Goal: Transaction & Acquisition: Purchase product/service

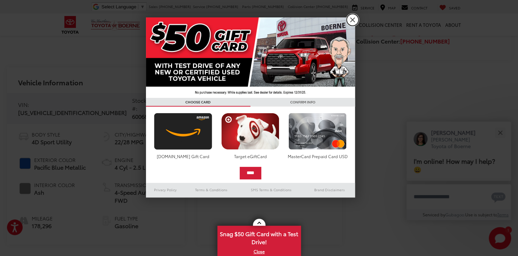
click at [354, 20] on link "X" at bounding box center [353, 20] width 12 height 12
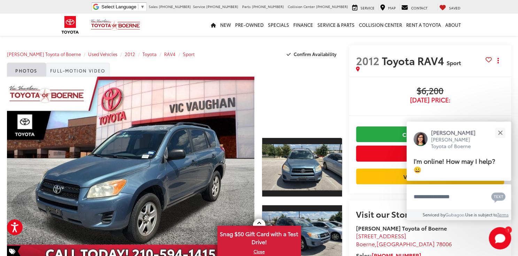
drag, startPoint x: 73, startPoint y: 69, endPoint x: 77, endPoint y: 73, distance: 6.2
click at [73, 70] on link "Full-Motion Video" at bounding box center [78, 70] width 64 height 14
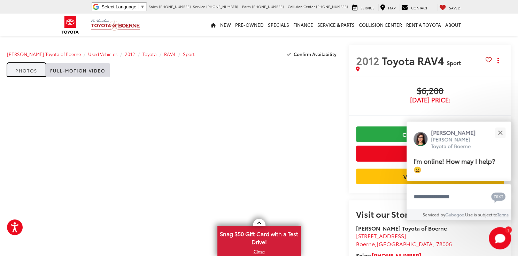
click at [26, 71] on link "Photos" at bounding box center [26, 70] width 39 height 14
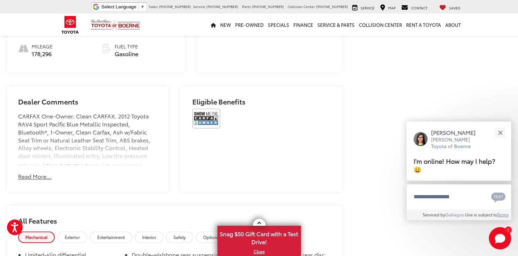
scroll to position [422, 0]
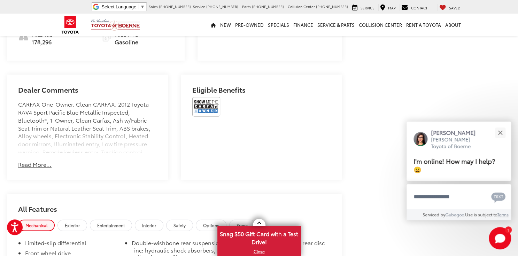
click at [26, 164] on button "Read More..." at bounding box center [34, 165] width 33 height 8
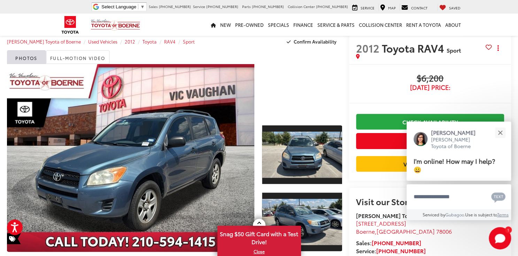
scroll to position [0, 0]
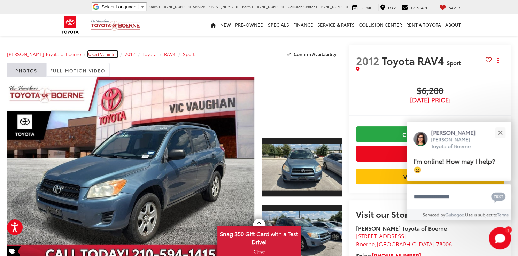
click at [96, 55] on span "Used Vehicles" at bounding box center [102, 54] width 29 height 6
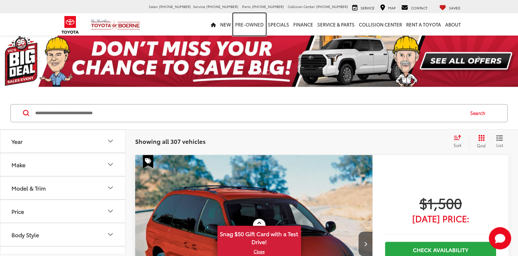
click at [256, 23] on link "Pre-Owned" at bounding box center [249, 24] width 33 height 22
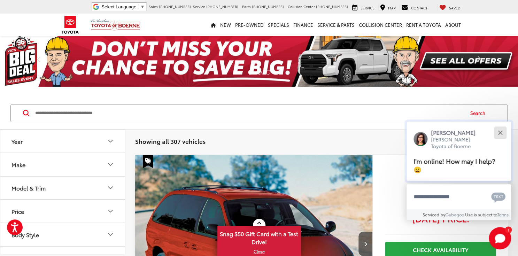
click at [499, 131] on div "Close" at bounding box center [500, 132] width 5 height 5
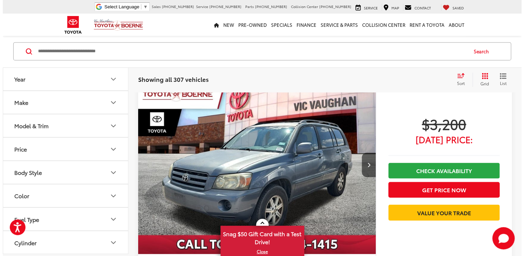
scroll to position [1937, 0]
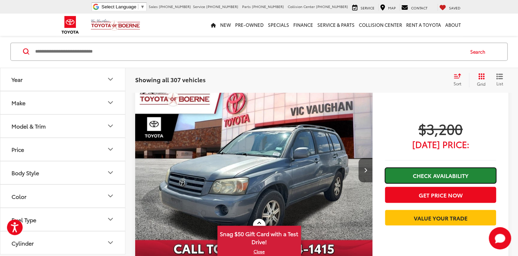
click at [425, 180] on link "Check Availability" at bounding box center [440, 176] width 111 height 16
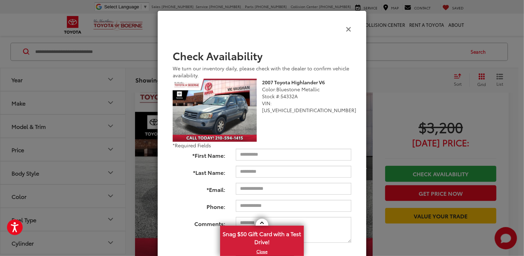
click at [345, 31] on icon "Close" at bounding box center [348, 28] width 6 height 7
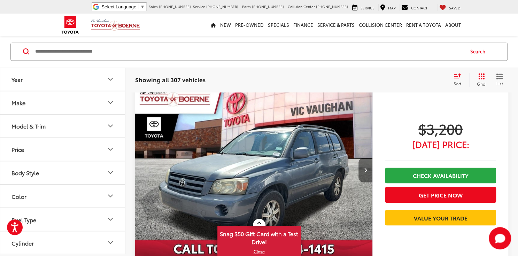
click at [362, 170] on button "Next image" at bounding box center [366, 170] width 14 height 24
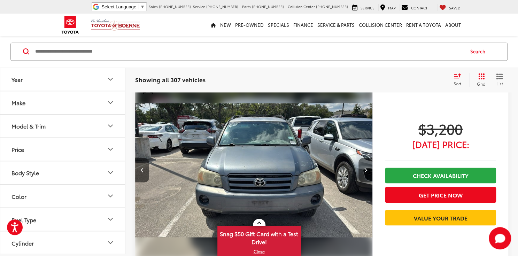
click at [363, 172] on button "Next image" at bounding box center [366, 170] width 14 height 24
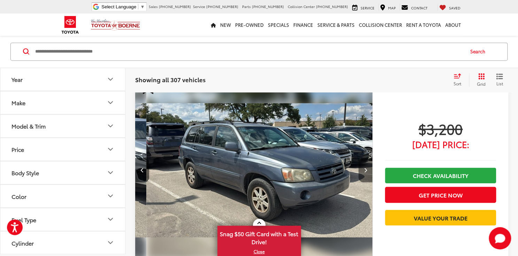
scroll to position [0, 477]
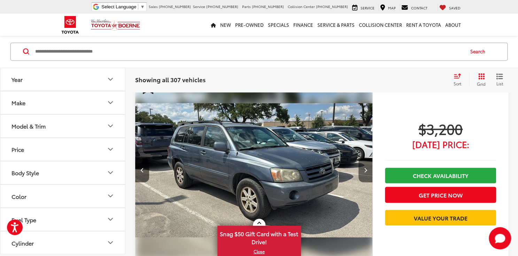
click at [363, 172] on button "Next image" at bounding box center [366, 170] width 14 height 24
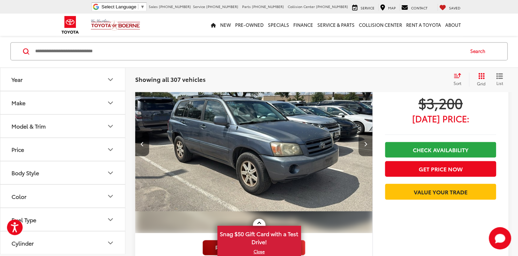
scroll to position [1911, 0]
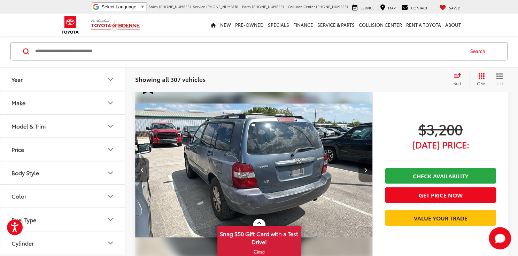
click at [363, 172] on button "Next image" at bounding box center [366, 170] width 14 height 24
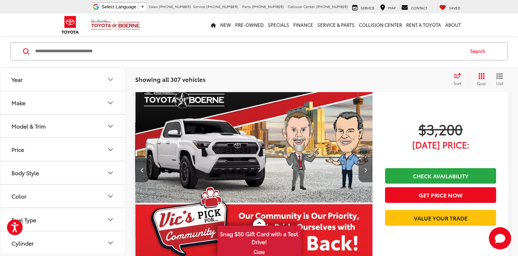
click at [363, 172] on button "Next image" at bounding box center [366, 170] width 14 height 24
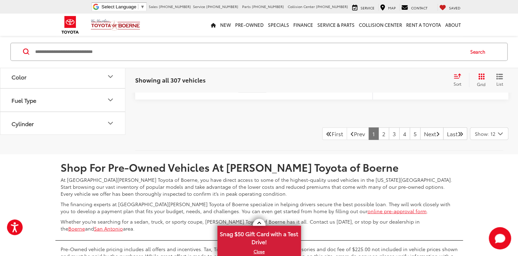
scroll to position [3579, 0]
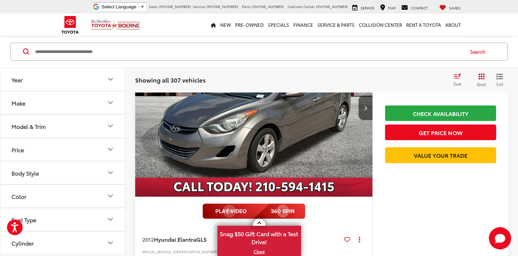
click at [113, 103] on icon "Make" at bounding box center [110, 103] width 8 height 8
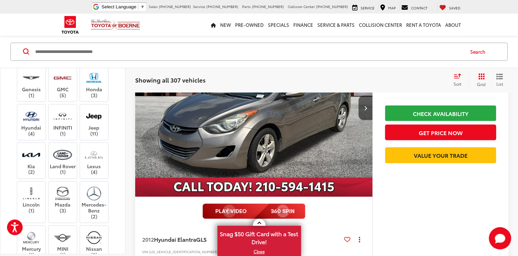
scroll to position [156, 0]
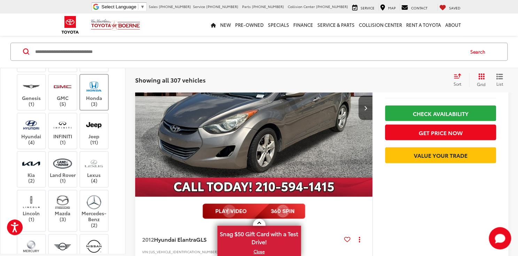
click at [90, 93] on label "Honda (3)" at bounding box center [94, 92] width 28 height 28
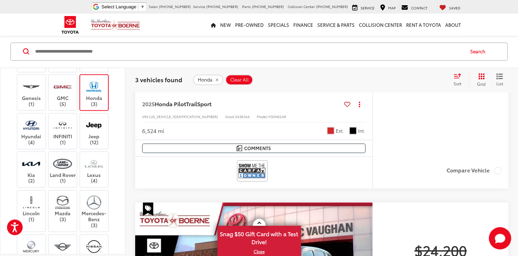
scroll to position [274, 0]
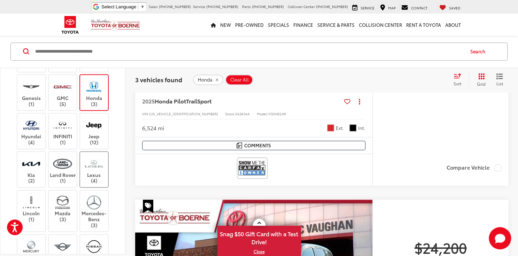
click at [94, 166] on img at bounding box center [93, 163] width 19 height 16
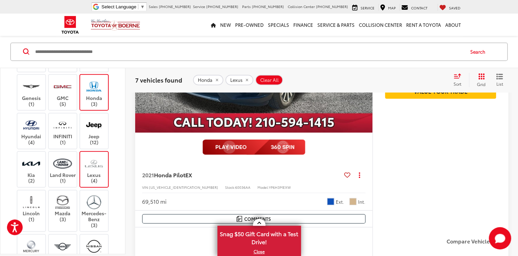
scroll to position [872, 0]
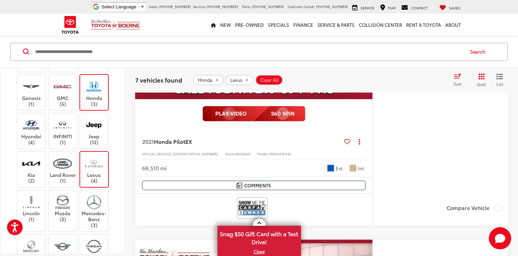
click at [91, 100] on label "Honda (3)" at bounding box center [94, 92] width 28 height 28
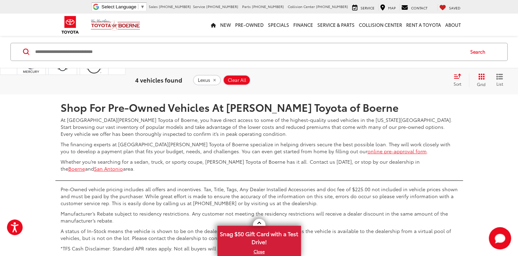
scroll to position [1215, 0]
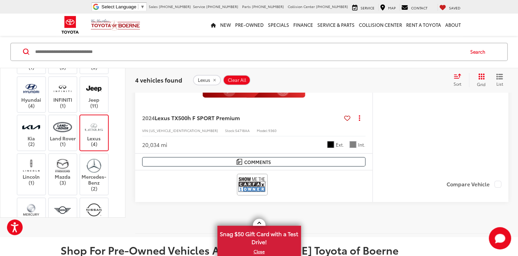
click at [105, 119] on label "Lexus (4)" at bounding box center [94, 133] width 28 height 28
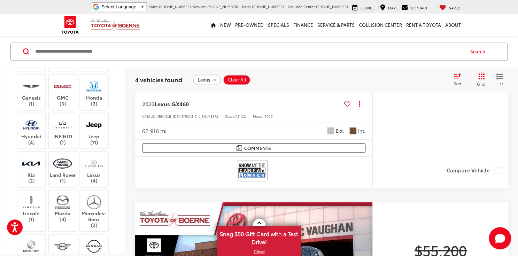
scroll to position [368, 0]
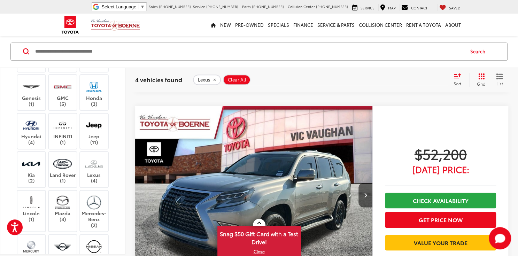
click at [125, 128] on div "Year Make Acura (3) Audi (2) BMW (1) Buick (2) Cadillac (2) Chevrolet (14) Dodg…" at bounding box center [62, 161] width 125 height 187
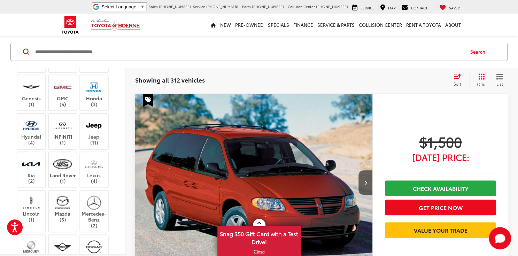
scroll to position [316, 0]
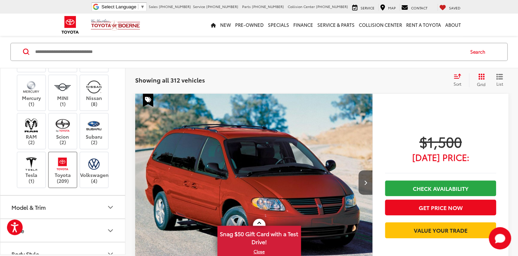
click at [62, 156] on img at bounding box center [62, 164] width 19 height 16
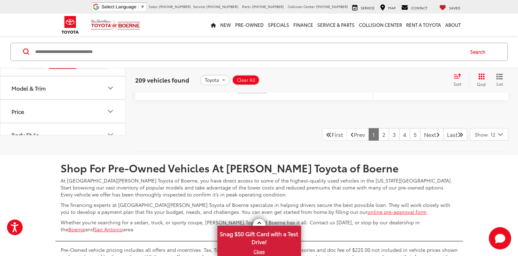
scroll to position [3823, 0]
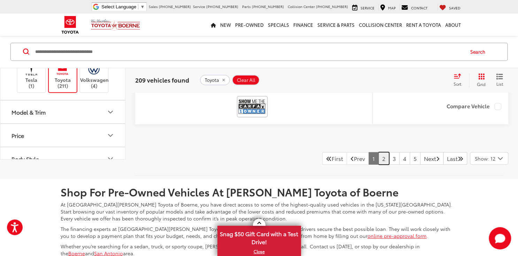
click at [379, 154] on link "2" at bounding box center [384, 158] width 11 height 13
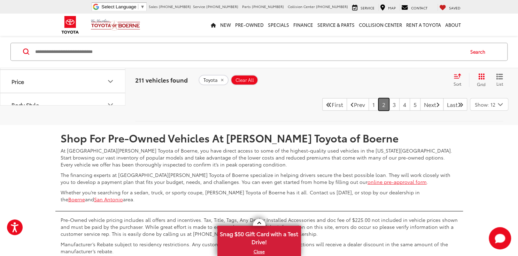
scroll to position [3852, 0]
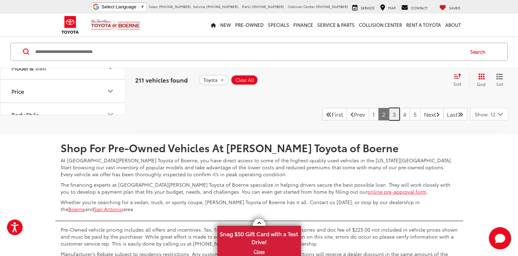
click at [389, 109] on link "3" at bounding box center [394, 114] width 11 height 13
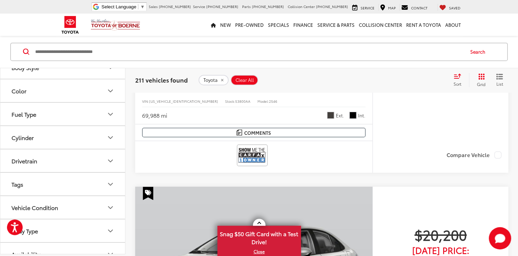
scroll to position [509, 0]
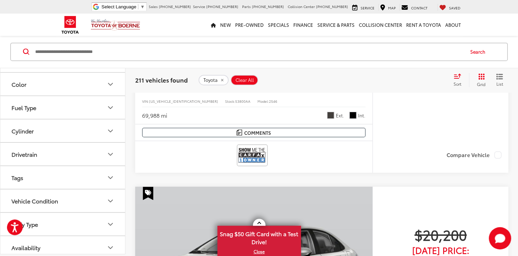
click at [111, 200] on icon "Vehicle Condition" at bounding box center [110, 201] width 4 height 2
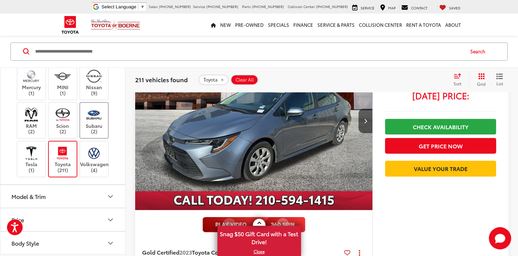
scroll to position [575, 0]
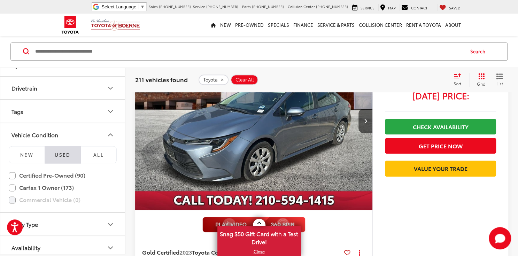
click at [456, 78] on icon "Select sort value" at bounding box center [458, 76] width 6 height 4
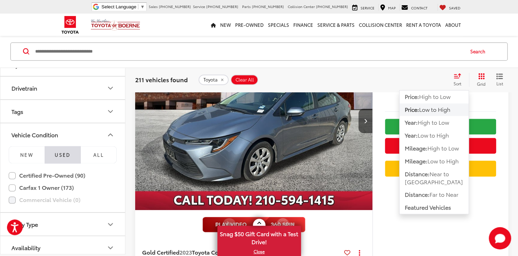
click at [424, 110] on span "Low to High" at bounding box center [434, 110] width 31 height 8
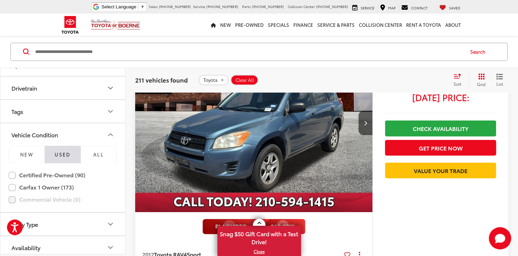
scroll to position [1054, 0]
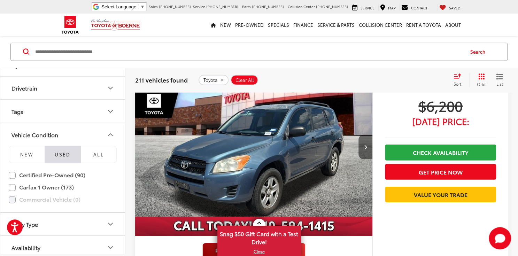
click at [370, 149] on button "Next image" at bounding box center [366, 147] width 14 height 24
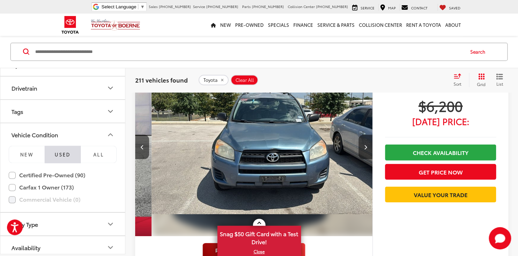
scroll to position [0, 238]
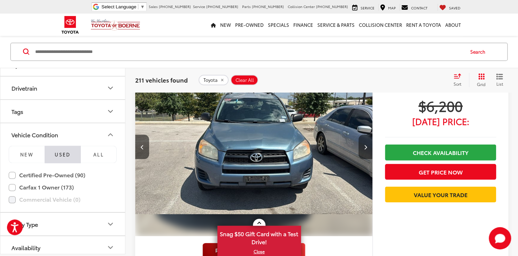
click at [371, 151] on button "Next image" at bounding box center [366, 147] width 14 height 24
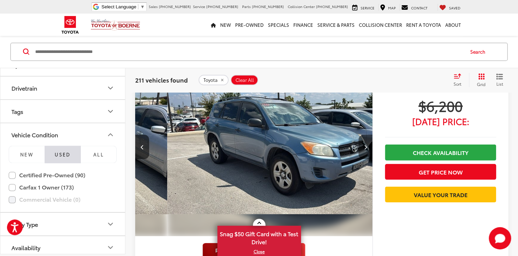
scroll to position [0, 477]
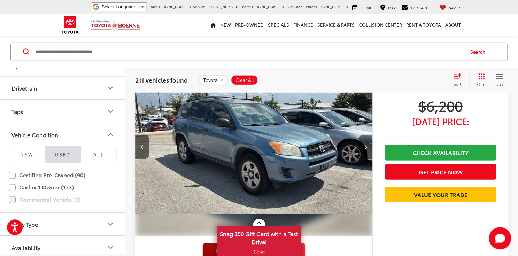
click at [365, 146] on icon "Next image" at bounding box center [365, 147] width 3 height 5
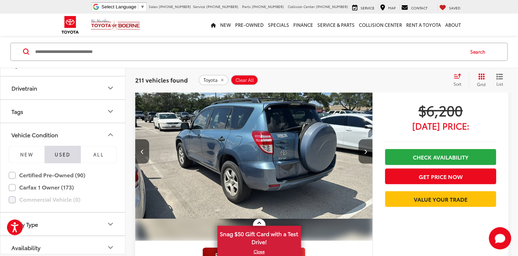
scroll to position [1045, 0]
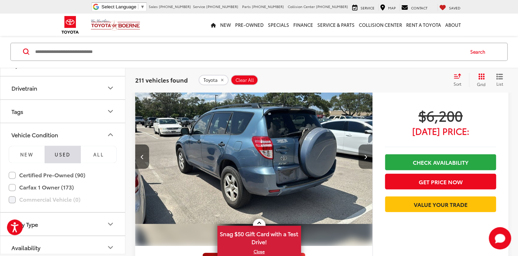
click at [367, 157] on button "Next image" at bounding box center [366, 157] width 14 height 24
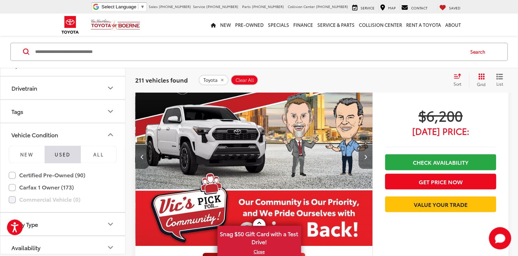
click at [367, 157] on button "Next image" at bounding box center [366, 157] width 14 height 24
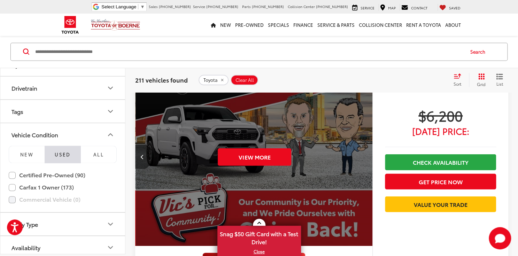
click at [142, 154] on icon "Previous image" at bounding box center [142, 156] width 3 height 5
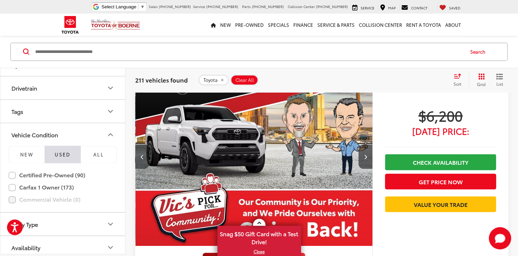
click at [142, 154] on icon "Previous image" at bounding box center [142, 156] width 3 height 5
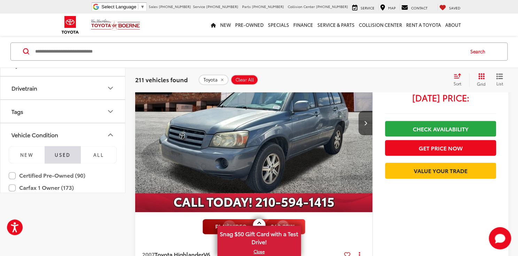
scroll to position [0, 0]
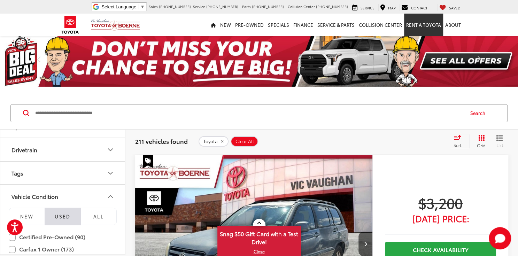
drag, startPoint x: 422, startPoint y: 24, endPoint x: 420, endPoint y: 28, distance: 4.1
click at [422, 24] on link "Rent a Toyota" at bounding box center [423, 25] width 39 height 22
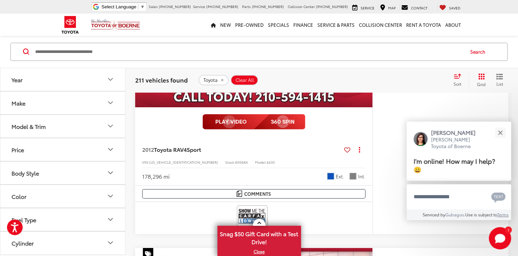
scroll to position [1146, 0]
drag, startPoint x: 187, startPoint y: 172, endPoint x: 150, endPoint y: 174, distance: 36.7
click at [150, 174] on div "2012 Toyota RAV4 Sport Copy Link Share Print View Details VIN: 2T3ZF4DV3CW11439…" at bounding box center [253, 161] width 237 height 49
drag, startPoint x: 150, startPoint y: 174, endPoint x: 162, endPoint y: 170, distance: 13.0
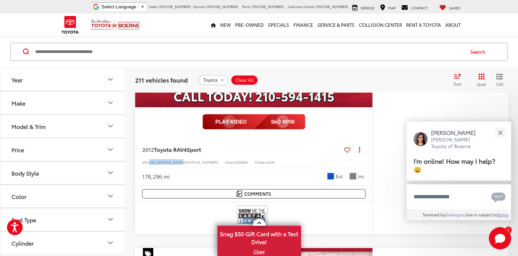
copy span "2T3ZF4DV3CW114397"
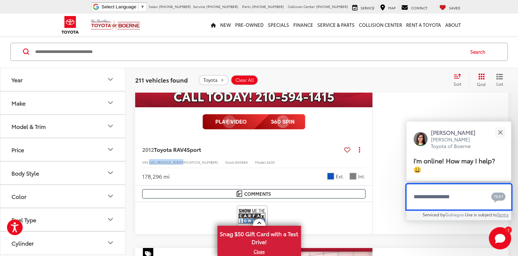
click at [432, 200] on textarea "Type your message" at bounding box center [459, 196] width 105 height 25
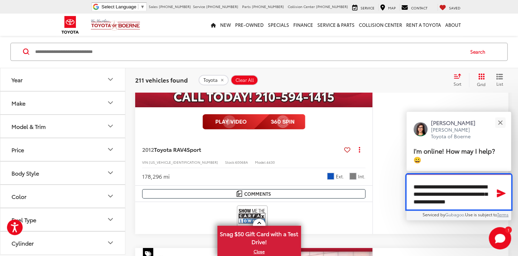
scroll to position [4, 0]
type textarea "**********"
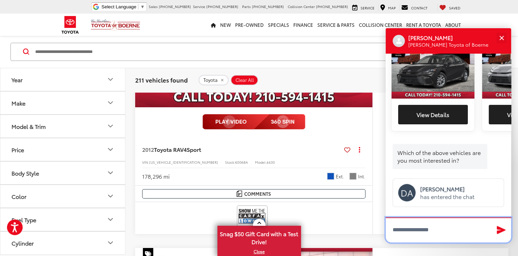
scroll to position [216, 0]
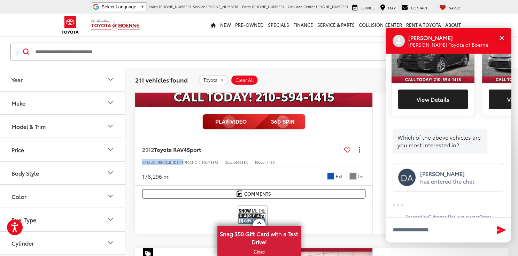
drag, startPoint x: 187, startPoint y: 172, endPoint x: 139, endPoint y: 173, distance: 48.5
click at [139, 173] on div "2012 Toyota RAV4 Sport Copy Link Share Print View Details VIN: 2T3ZF4DV3CW11439…" at bounding box center [253, 161] width 237 height 49
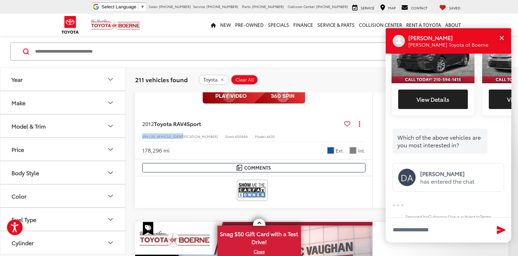
scroll to position [1146, 0]
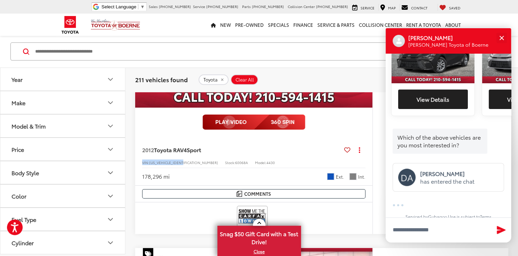
drag, startPoint x: 139, startPoint y: 173, endPoint x: 157, endPoint y: 170, distance: 17.7
copy div "VIN: 2T3ZF4DV3CW114397"
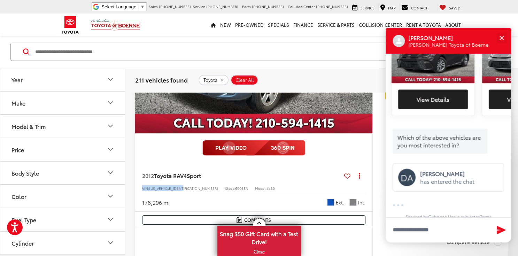
scroll to position [1172, 0]
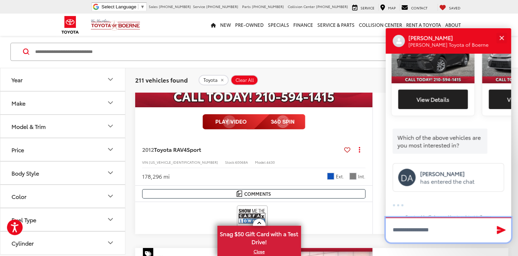
click at [405, 233] on textarea "Type your message" at bounding box center [449, 230] width 126 height 25
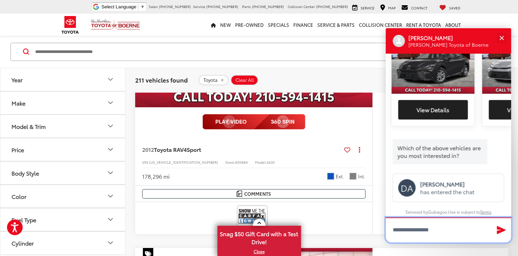
scroll to position [200, 0]
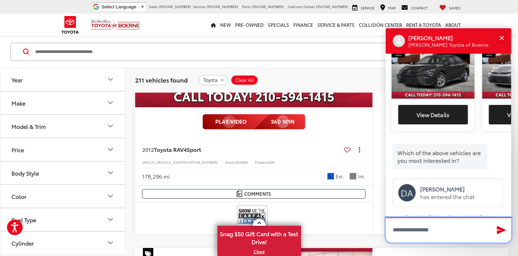
paste textarea "**********"
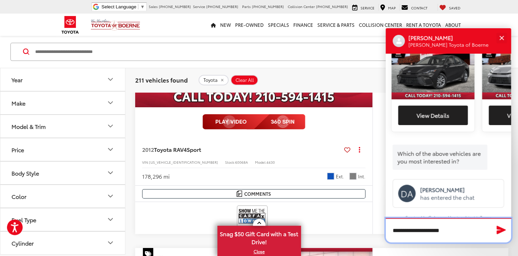
type textarea "**********"
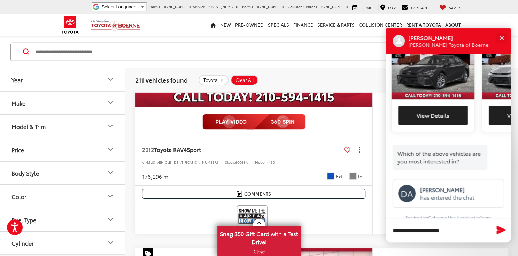
click at [500, 229] on icon "Send Message" at bounding box center [501, 230] width 9 height 8
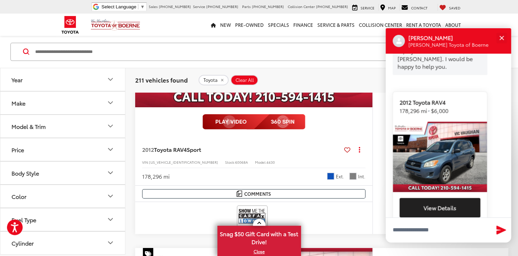
scroll to position [1146, 0]
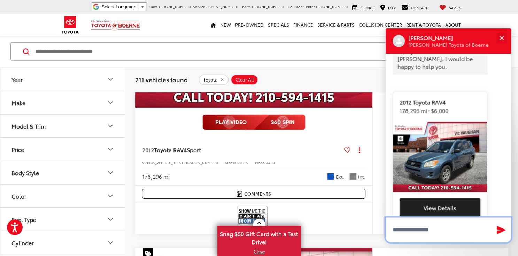
click at [414, 229] on textarea "Type your message" at bounding box center [449, 230] width 126 height 25
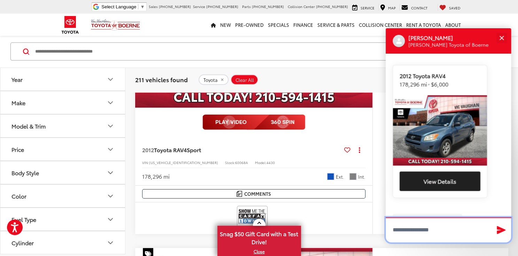
type textarea "*"
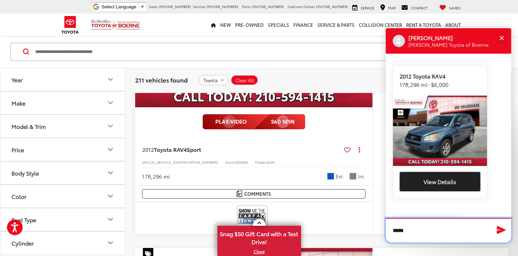
type textarea "****"
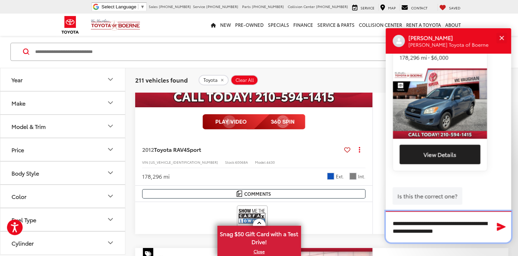
type textarea "**********"
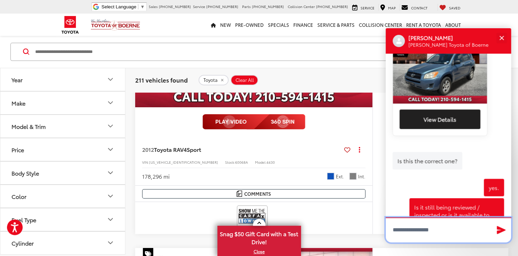
scroll to position [1146, 0]
click at [417, 232] on textarea "Type your message" at bounding box center [449, 230] width 126 height 25
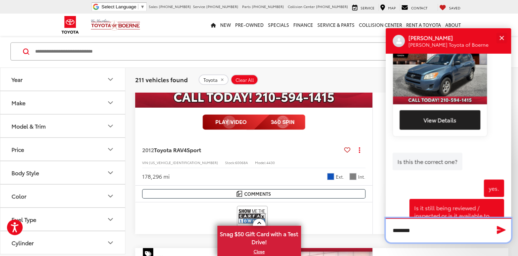
scroll to position [1172, 0]
type textarea "*********"
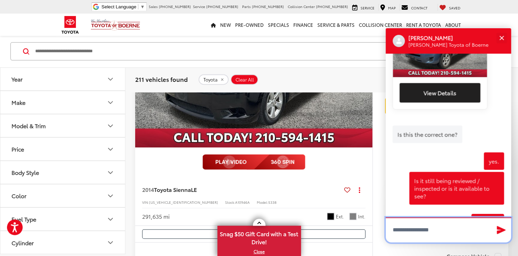
scroll to position [0, 0]
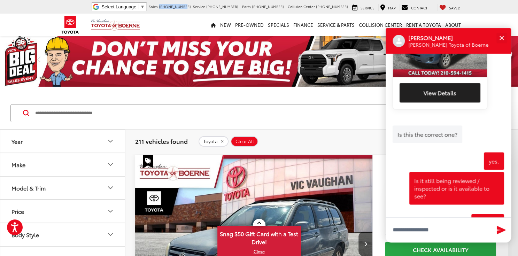
drag, startPoint x: 202, startPoint y: 6, endPoint x: 221, endPoint y: 10, distance: 19.8
click at [221, 10] on ul "Select Language ​ ▼ Sales 726-222-1157 Service 726-222-1138 Parts 726-222-1147 …" at bounding box center [277, 6] width 372 height 9
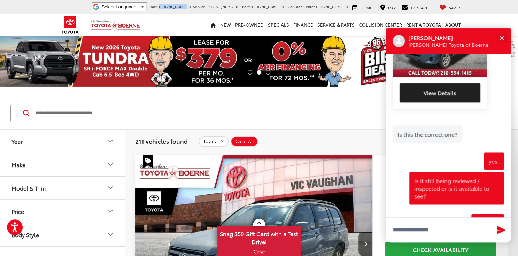
drag, startPoint x: 221, startPoint y: 10, endPoint x: 217, endPoint y: 5, distance: 6.9
copy span "726-222-1157"
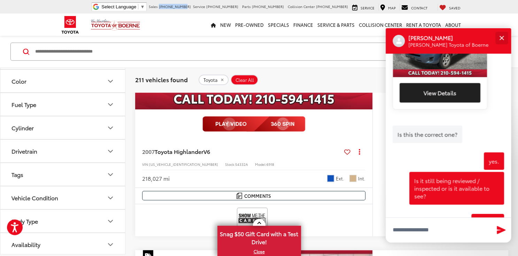
scroll to position [224, 0]
click at [502, 36] on button "Close" at bounding box center [501, 37] width 15 height 15
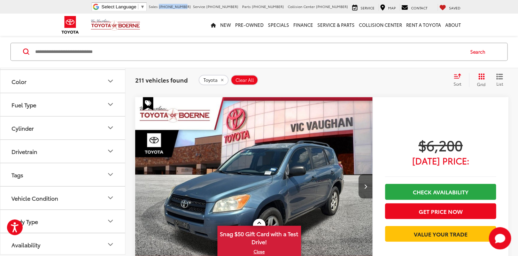
scroll to position [1005, 0]
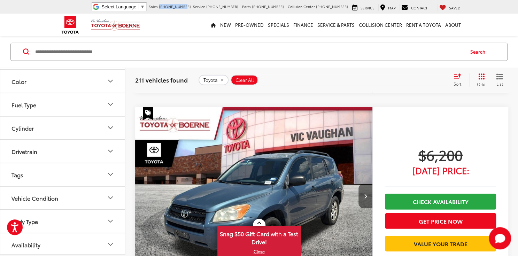
click at [367, 193] on button "Next image" at bounding box center [366, 196] width 14 height 24
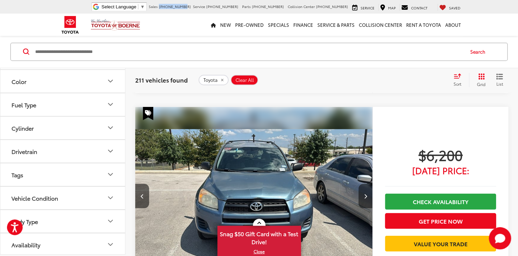
click at [367, 193] on button "Next image" at bounding box center [366, 196] width 14 height 24
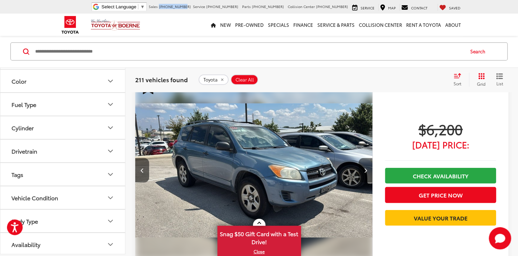
scroll to position [979, 0]
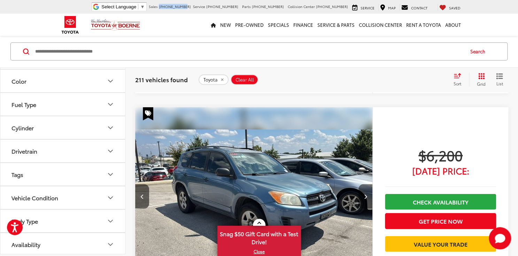
click at [366, 194] on icon "Next image" at bounding box center [365, 196] width 3 height 5
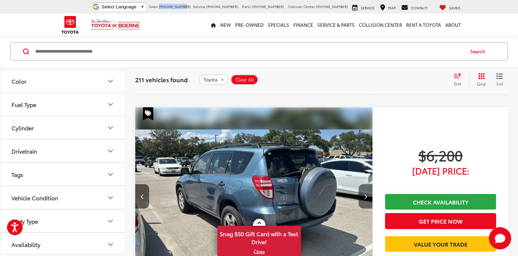
click at [366, 194] on icon "Next image" at bounding box center [365, 196] width 3 height 5
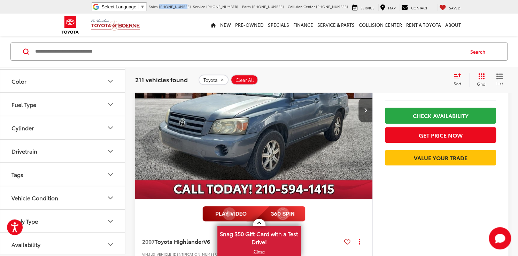
scroll to position [82, 0]
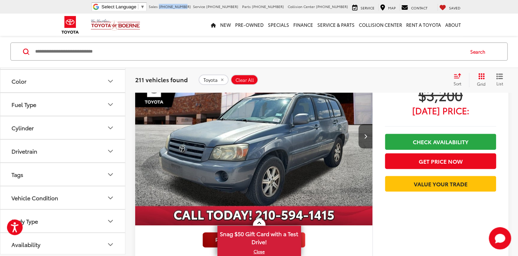
click at [285, 156] on img "2007 Toyota Highlander V6 0" at bounding box center [254, 136] width 238 height 179
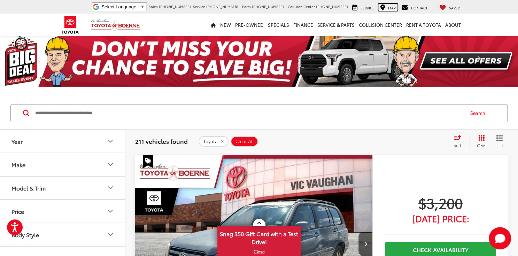
click at [389, 6] on div "Map" at bounding box center [388, 7] width 19 height 7
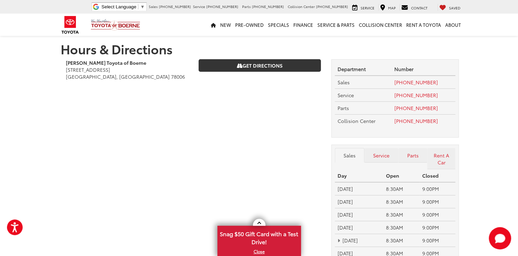
scroll to position [116, 0]
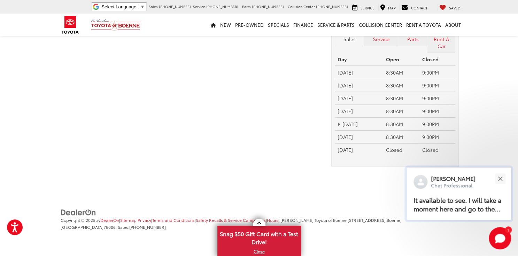
click at [468, 200] on p "It available to see. I will take a moment here and go to the service director t…" at bounding box center [459, 204] width 91 height 17
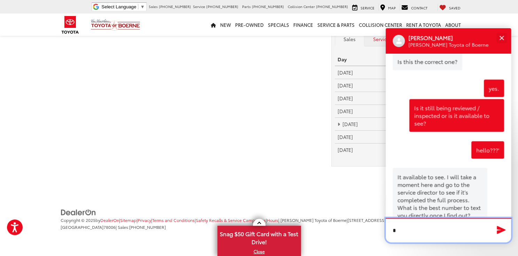
scroll to position [602, 0]
type textarea "**********"
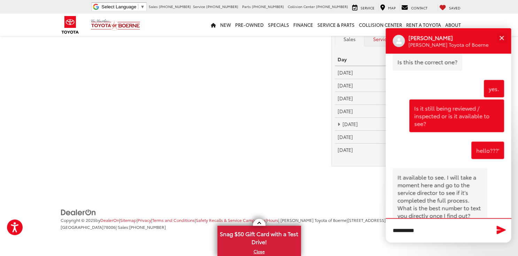
click at [503, 231] on icon "Send Message" at bounding box center [501, 230] width 9 height 8
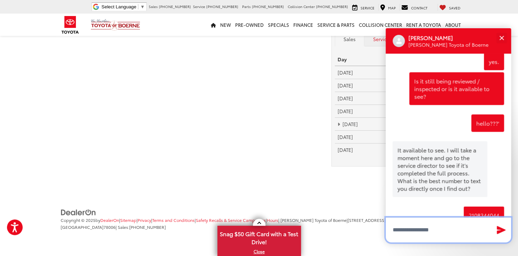
click at [429, 229] on textarea "Type your message" at bounding box center [449, 230] width 126 height 25
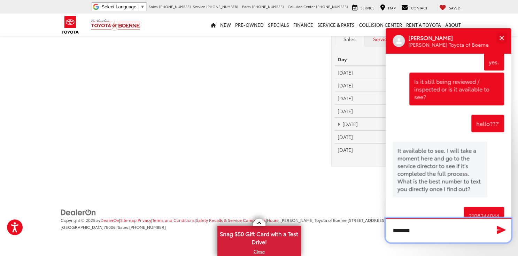
type textarea "*********"
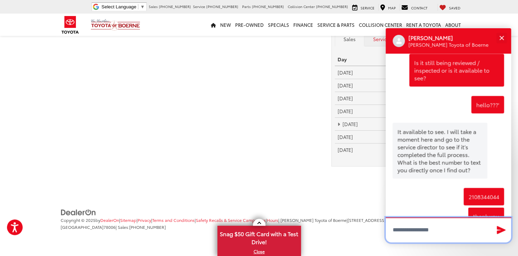
scroll to position [649, 0]
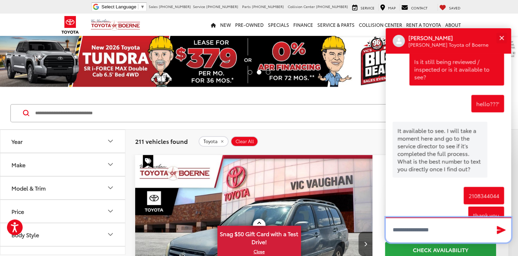
click at [413, 233] on textarea "Type your message" at bounding box center [449, 230] width 126 height 25
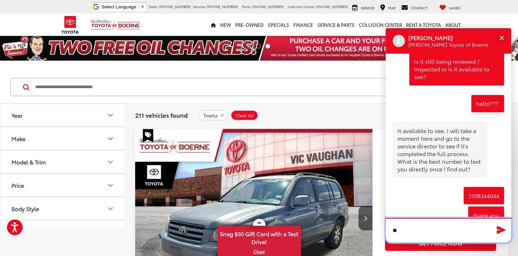
scroll to position [648, 0]
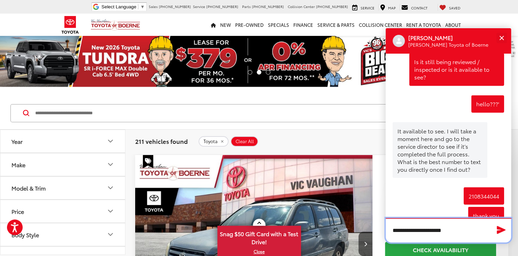
type textarea "**********"
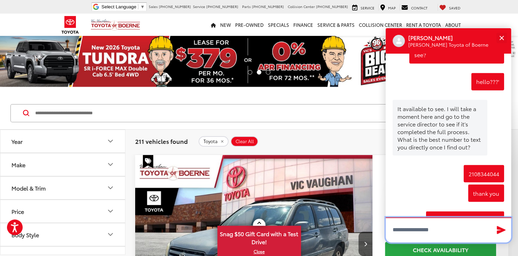
scroll to position [676, 0]
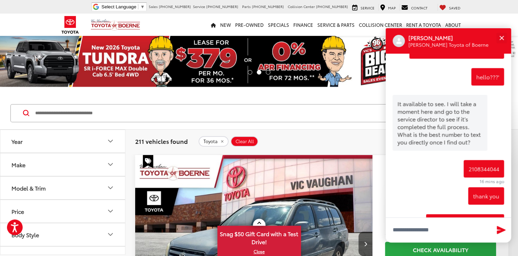
click at [416, 160] on div "2108344044 16 mins ago" at bounding box center [449, 172] width 112 height 25
